Goal: Obtain resource: Download file/media

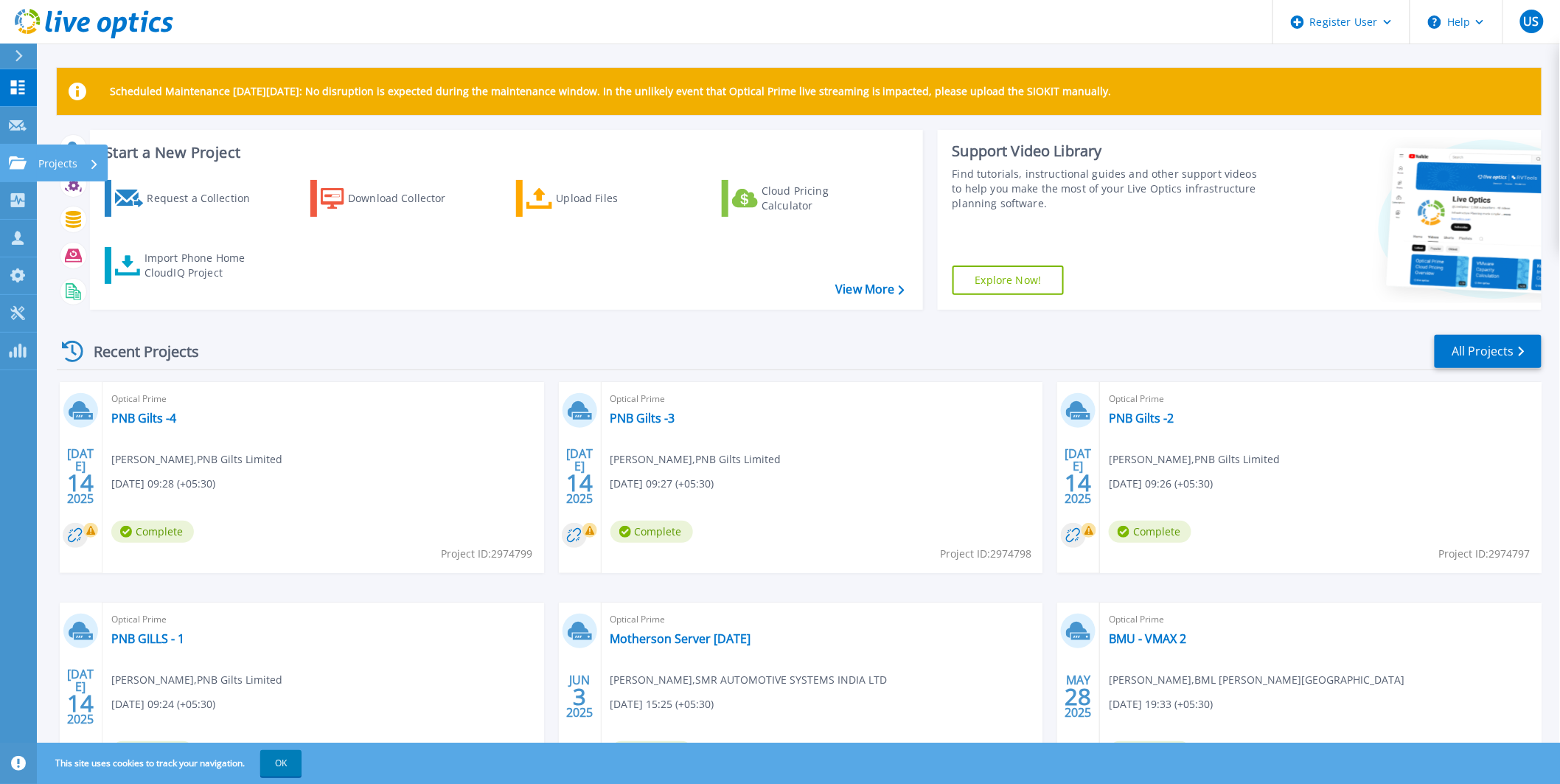
click at [16, 156] on icon at bounding box center [18, 163] width 18 height 12
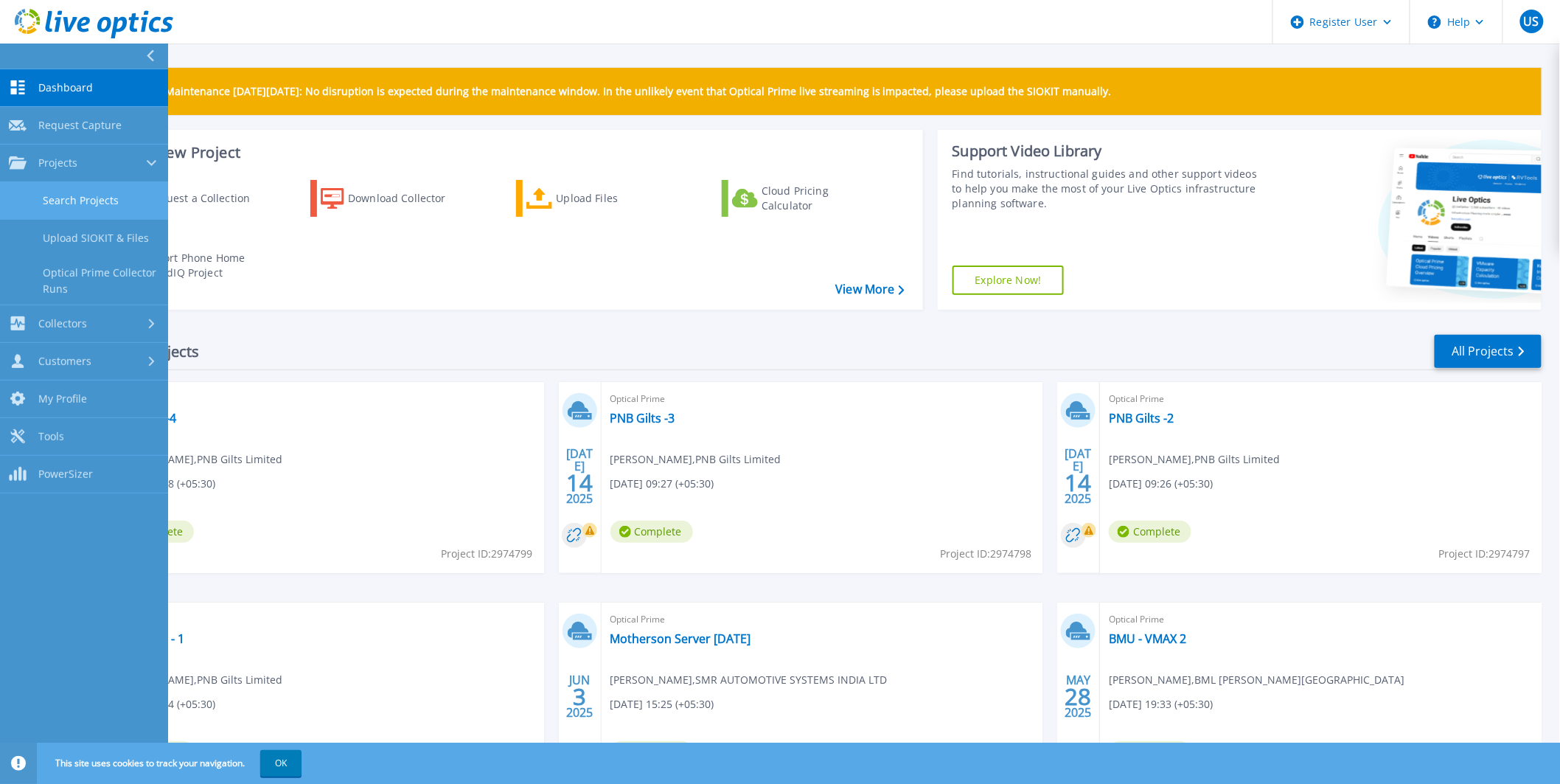
click at [49, 199] on link "Search Projects" at bounding box center [84, 201] width 168 height 37
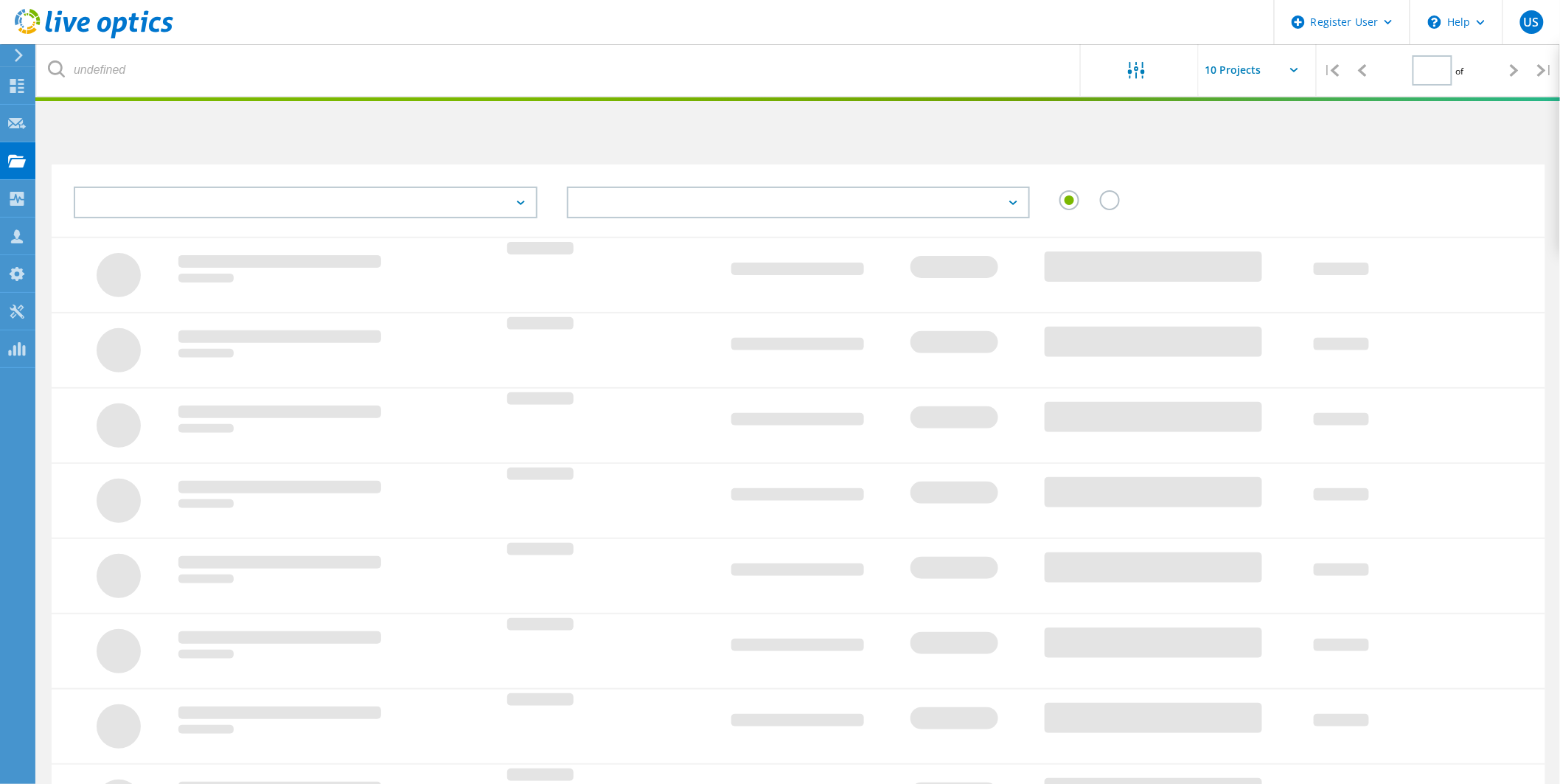
type input "1"
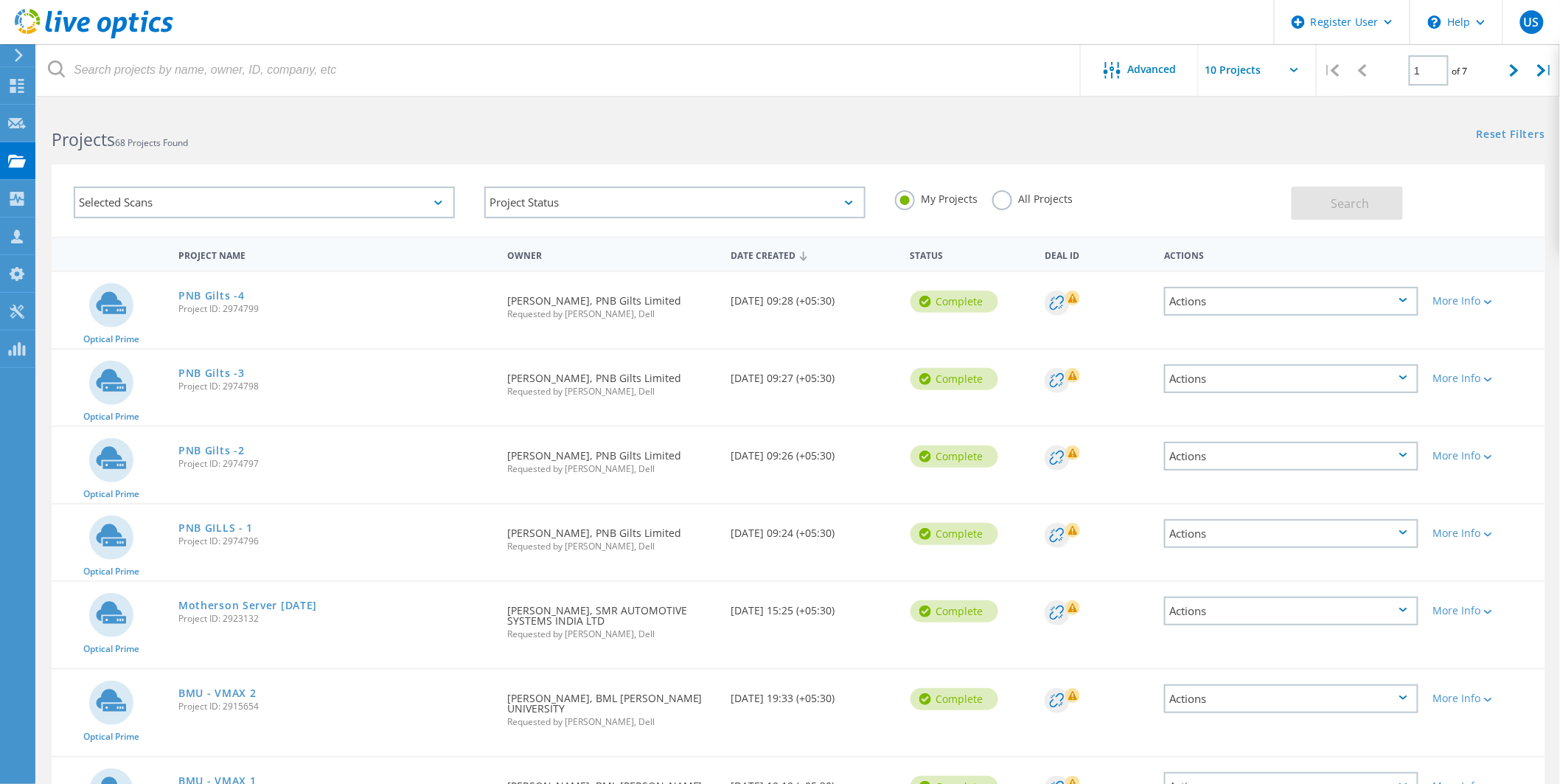
click at [385, 200] on div "Selected Scans" at bounding box center [264, 203] width 381 height 32
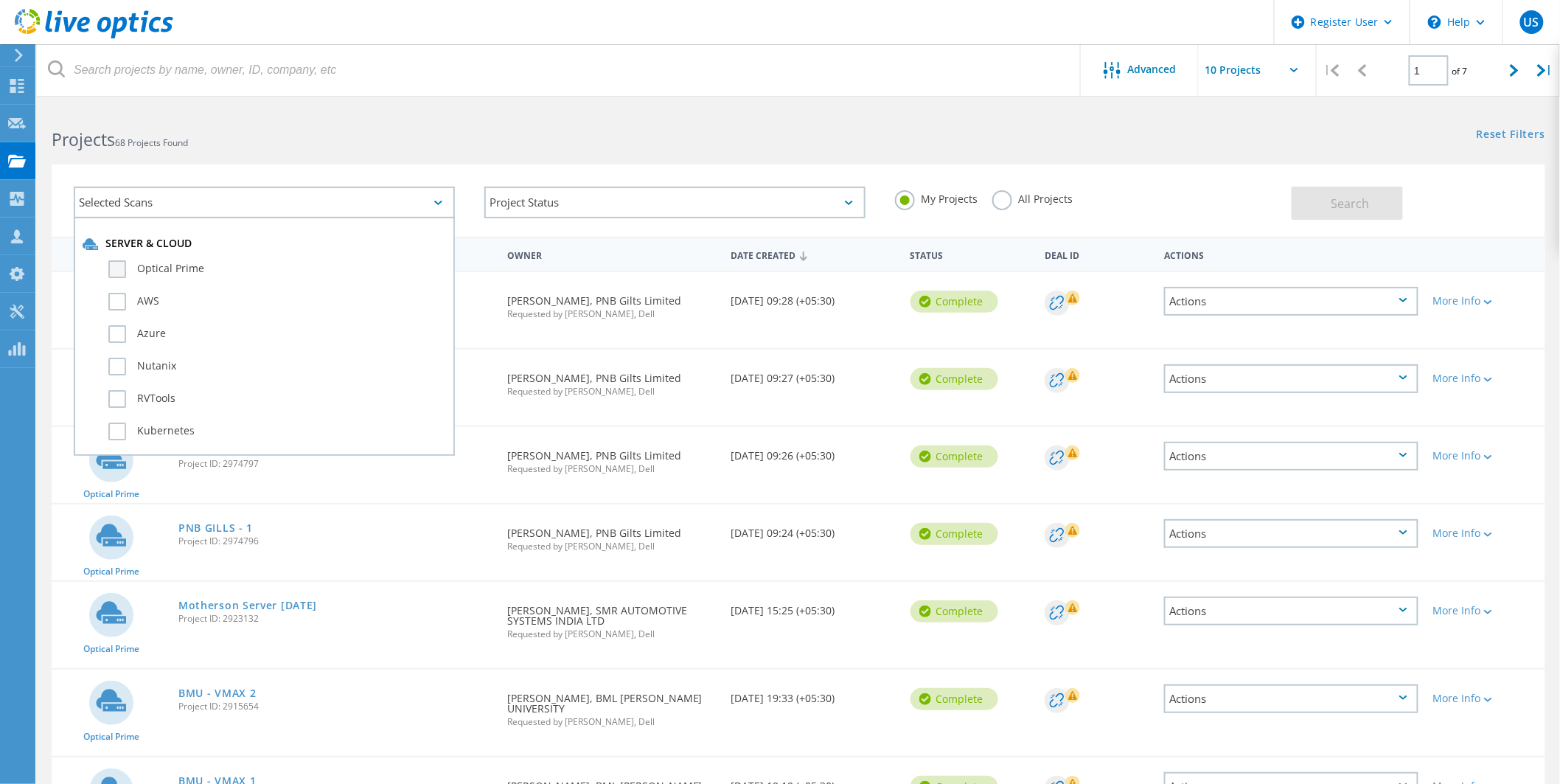
click at [260, 268] on label "Optical Prime" at bounding box center [277, 269] width 338 height 18
click at [0, 0] on input "Optical Prime" at bounding box center [0, 0] width 0 height 0
click at [1322, 205] on button "Search" at bounding box center [1347, 203] width 111 height 33
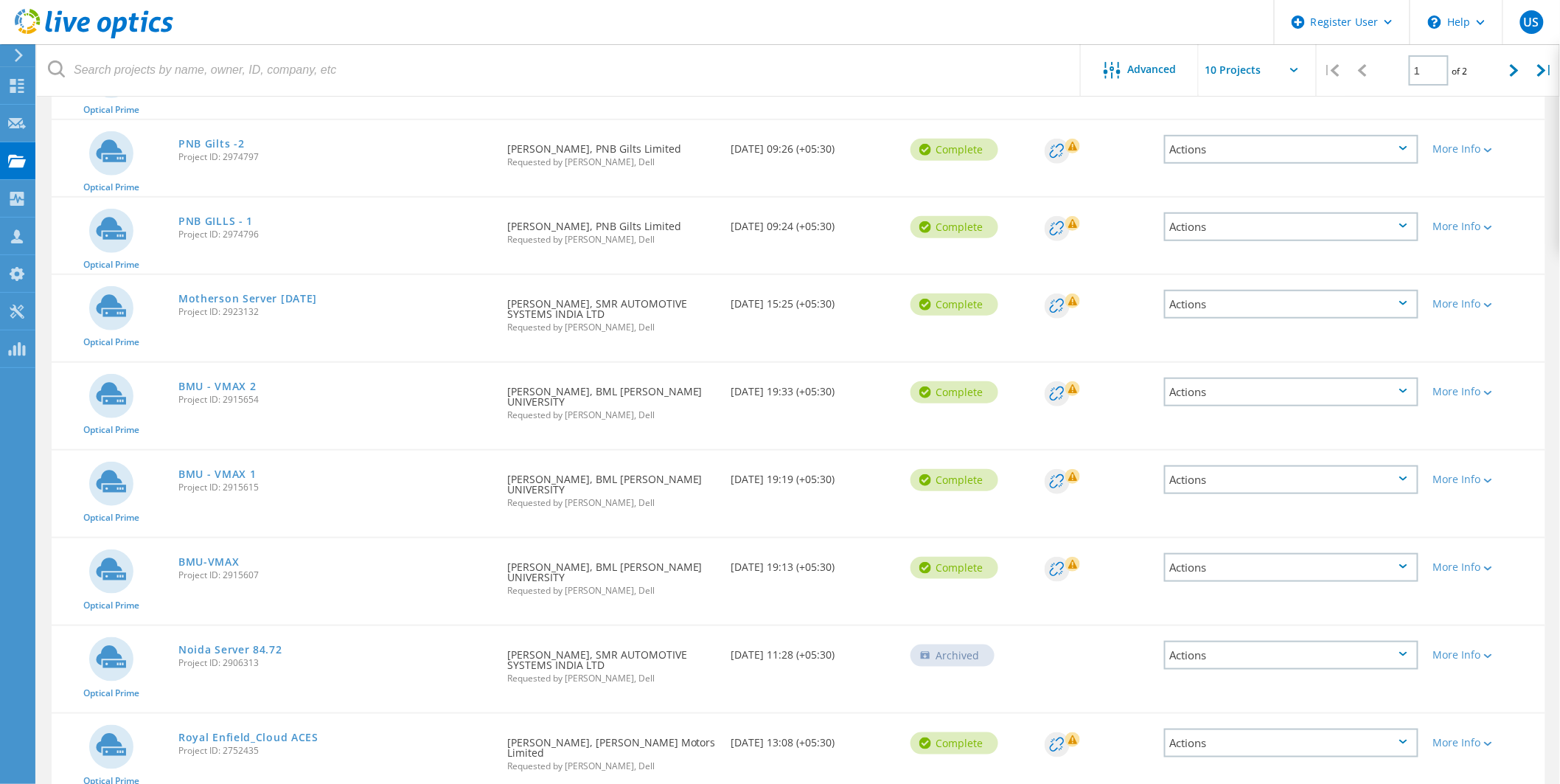
scroll to position [332, 0]
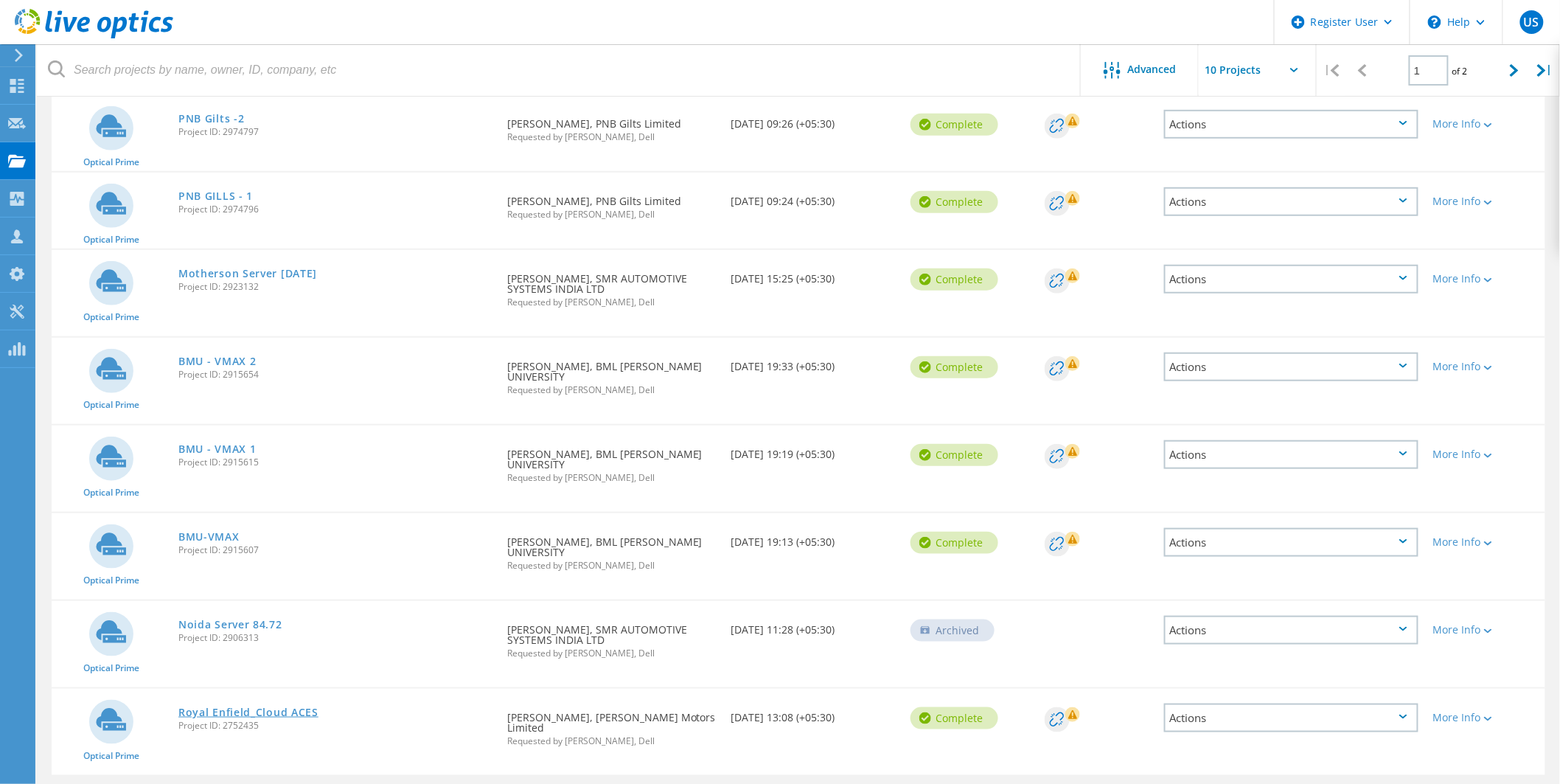
click at [297, 707] on link "Royal Enfield_Cloud ACES" at bounding box center [249, 712] width 140 height 11
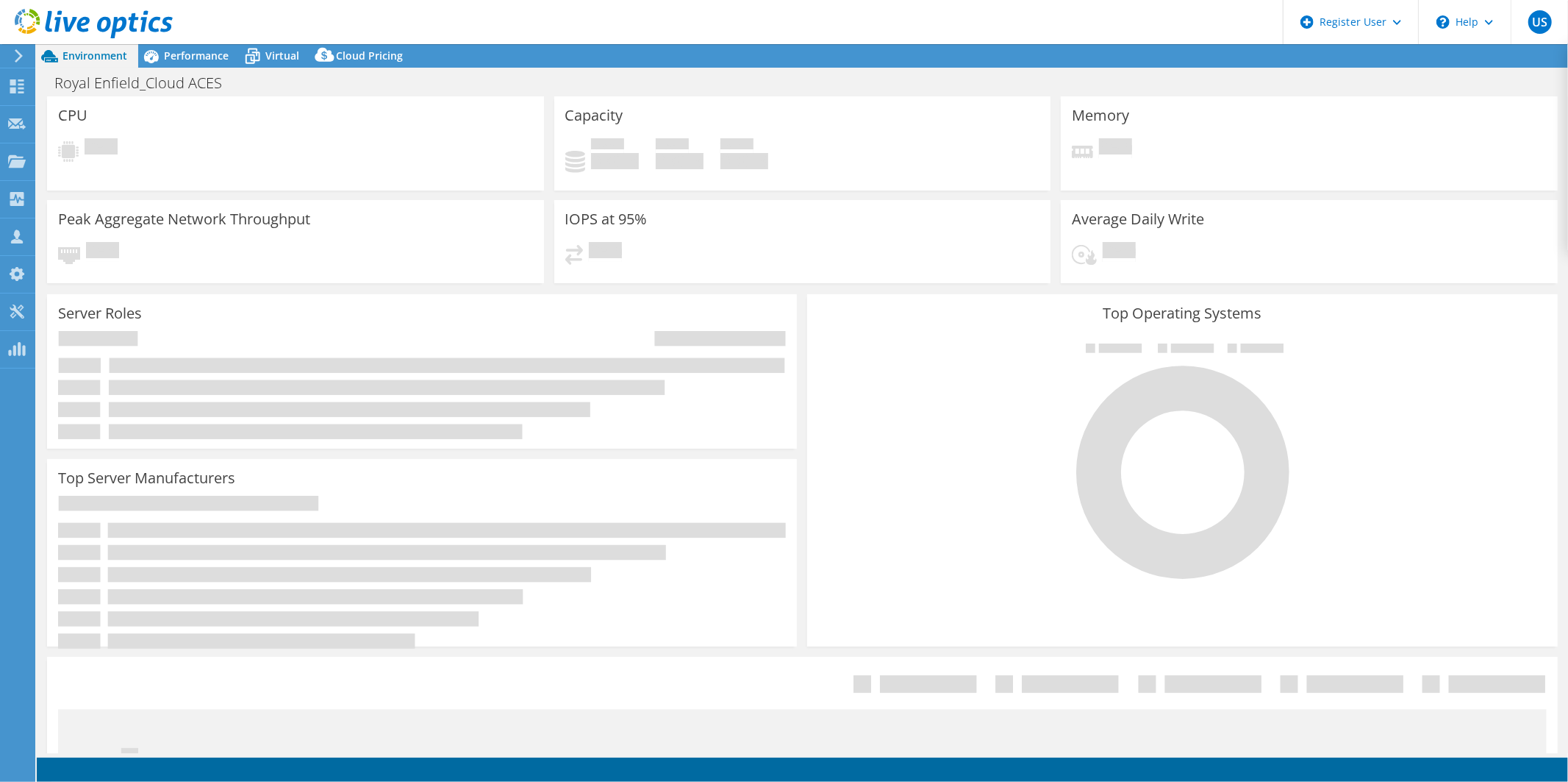
select select "[GEOGRAPHIC_DATA]"
select select "USD"
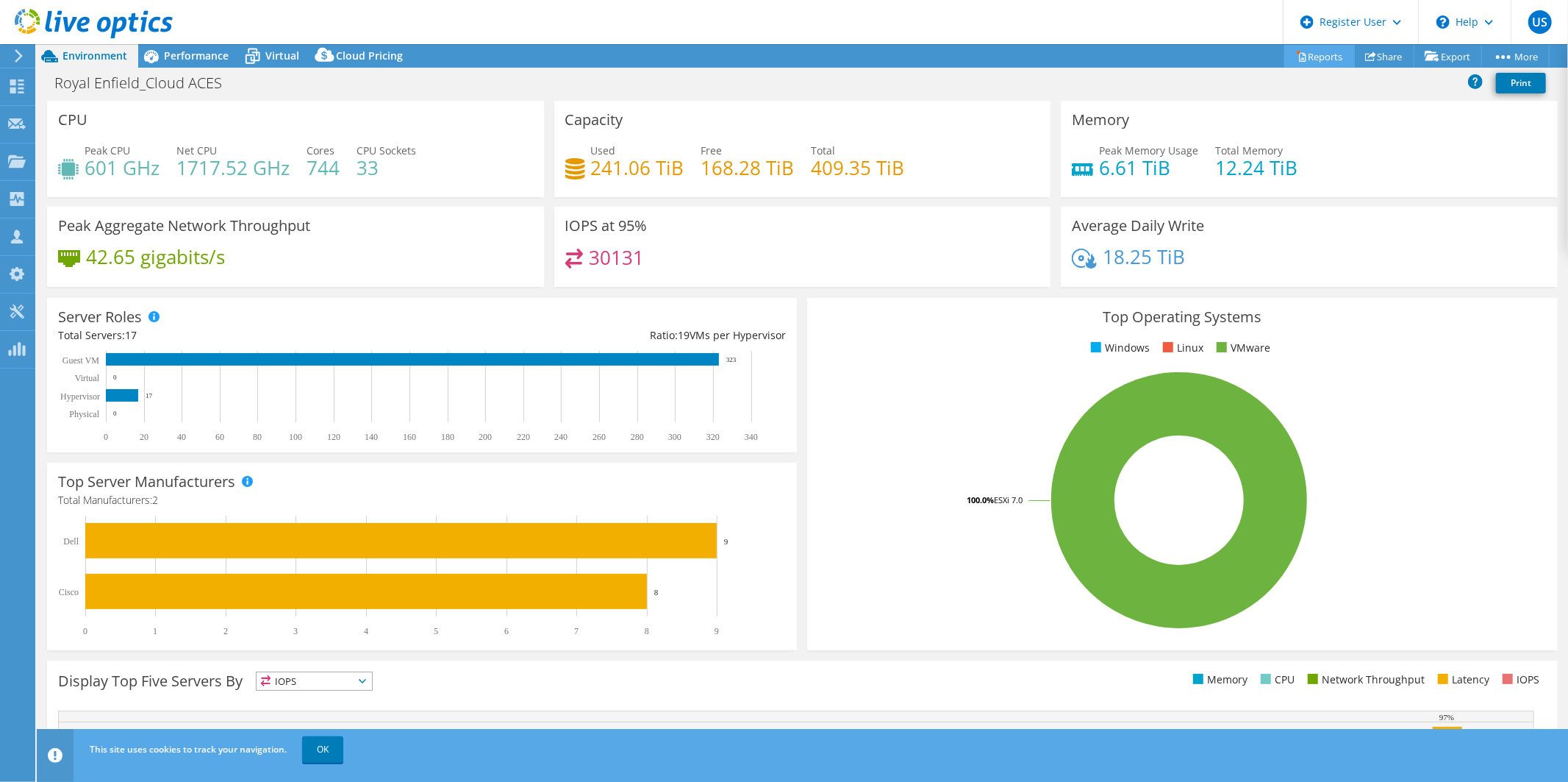
click at [1328, 59] on link "Reports" at bounding box center [1320, 57] width 71 height 23
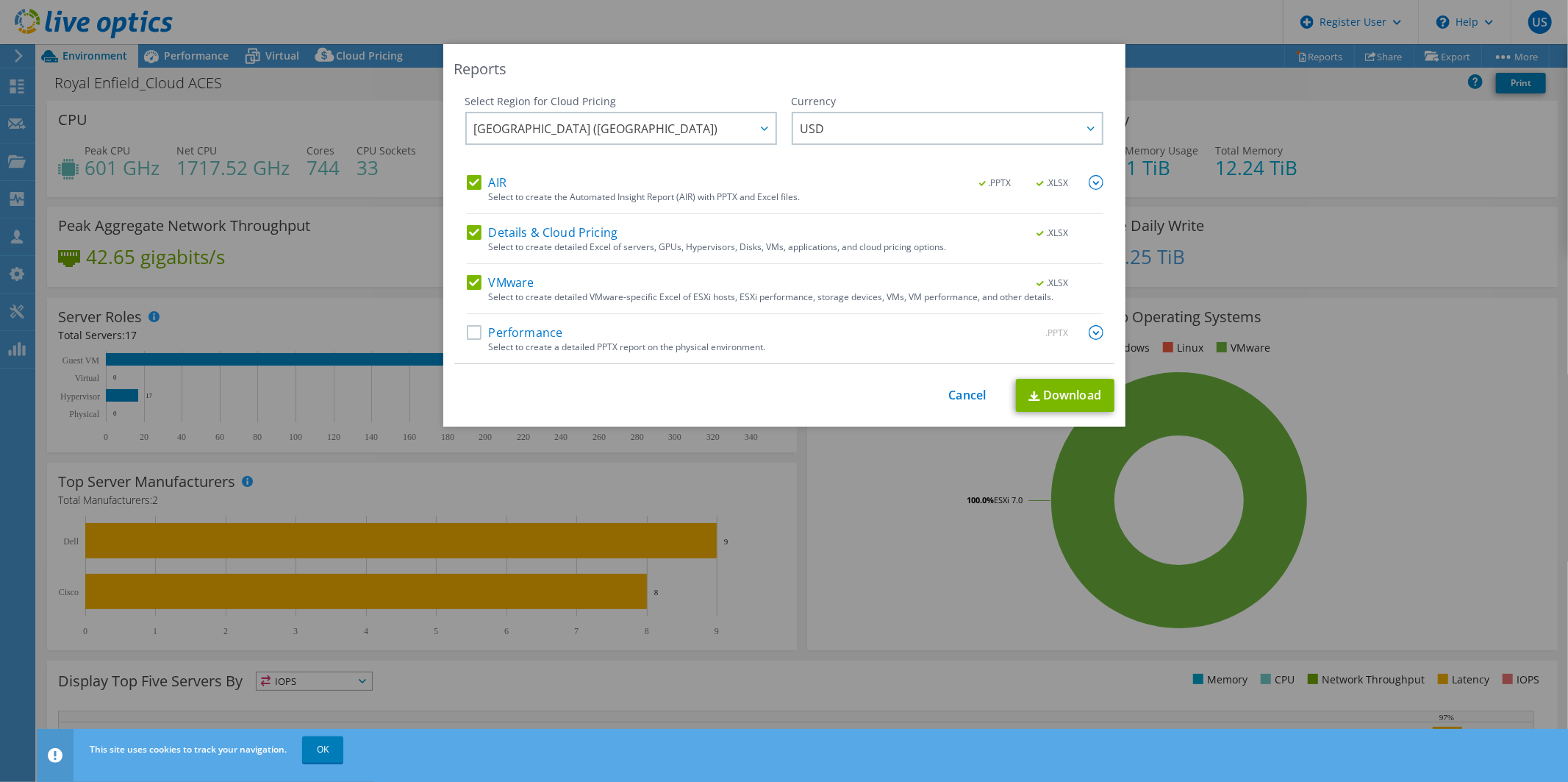
click at [468, 332] on label "Performance" at bounding box center [515, 332] width 97 height 15
click at [0, 0] on input "Performance" at bounding box center [0, 0] width 0 height 0
click at [1057, 391] on link "Download" at bounding box center [1065, 395] width 98 height 33
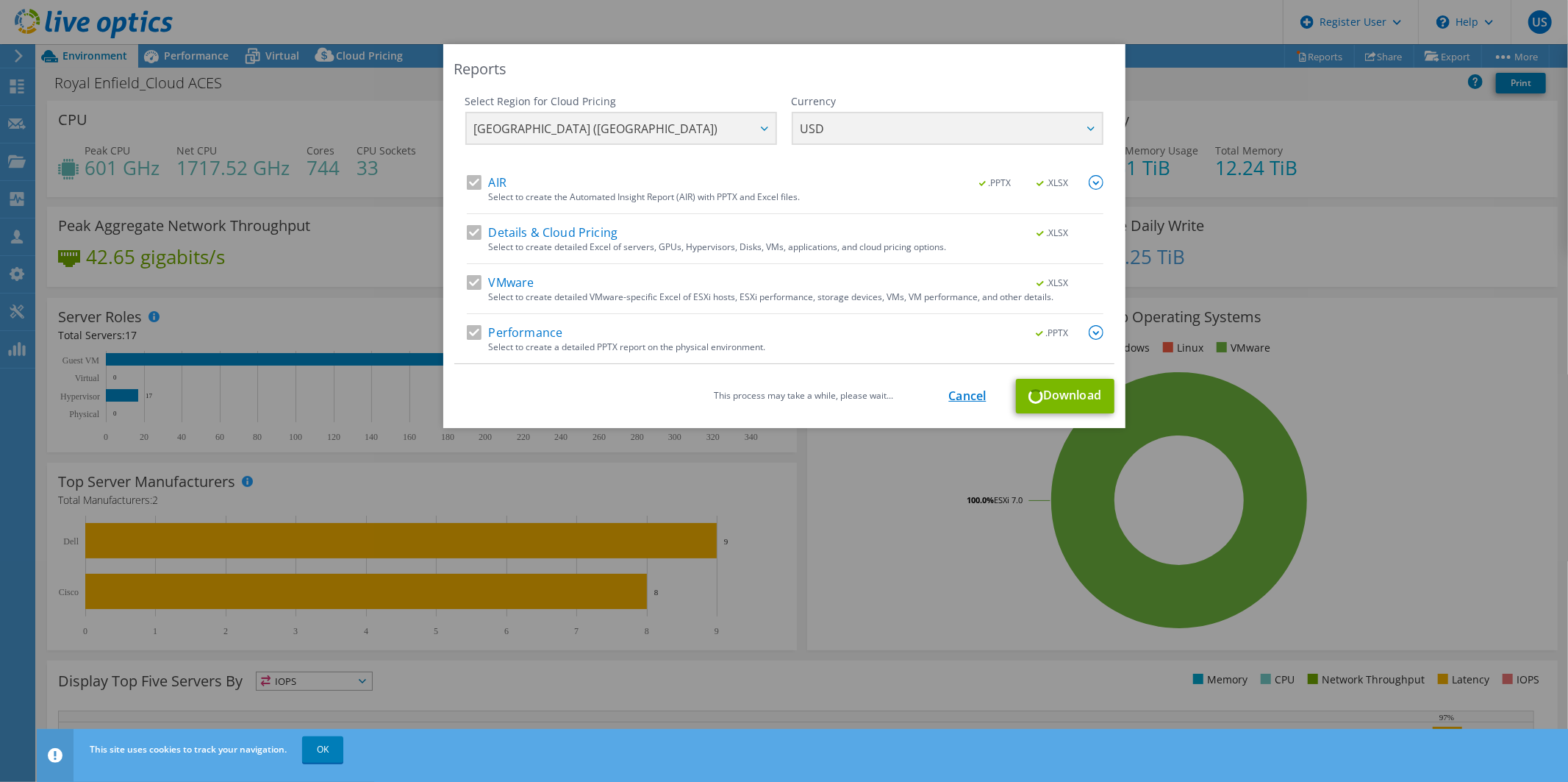
click at [950, 395] on link "Cancel" at bounding box center [968, 396] width 37 height 14
